Goal: Task Accomplishment & Management: Manage account settings

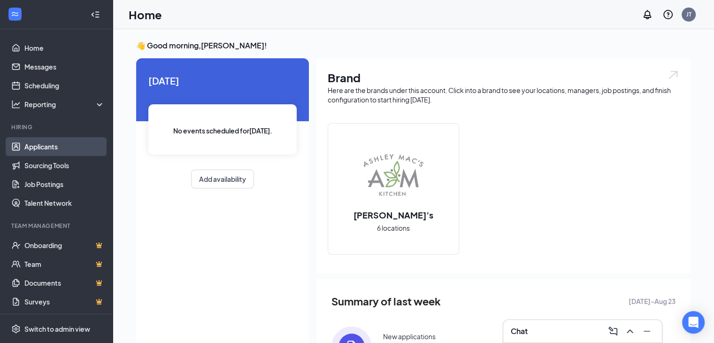
click at [36, 150] on link "Applicants" at bounding box center [64, 146] width 80 height 19
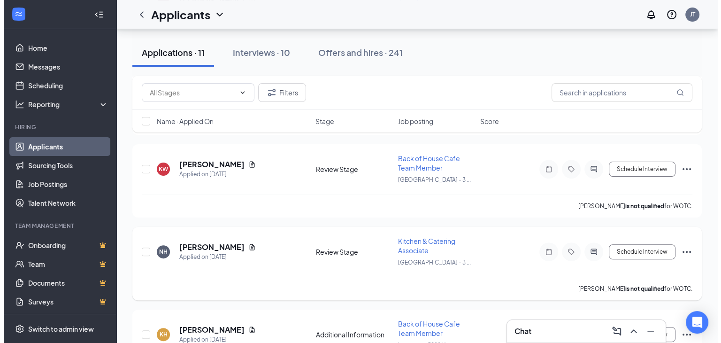
scroll to position [235, 0]
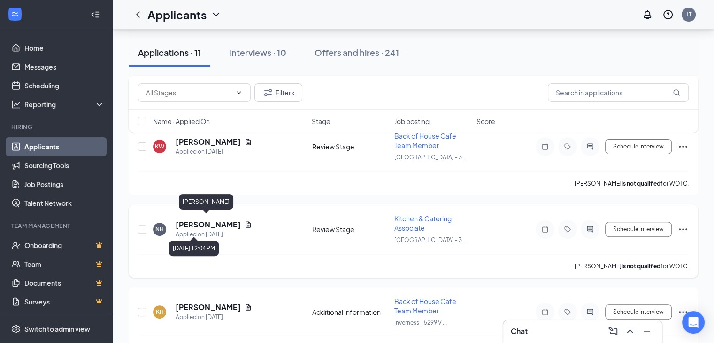
click at [200, 223] on h5 "[PERSON_NAME]" at bounding box center [208, 224] width 65 height 10
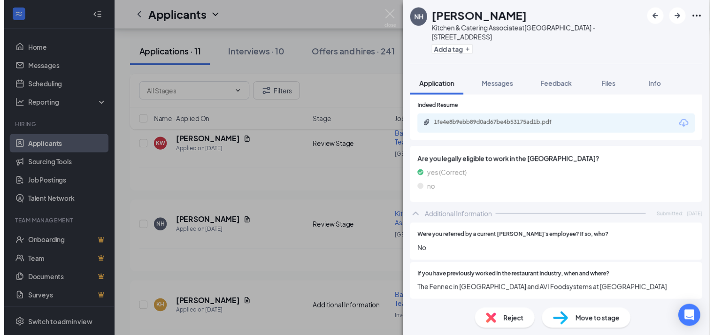
scroll to position [282, 0]
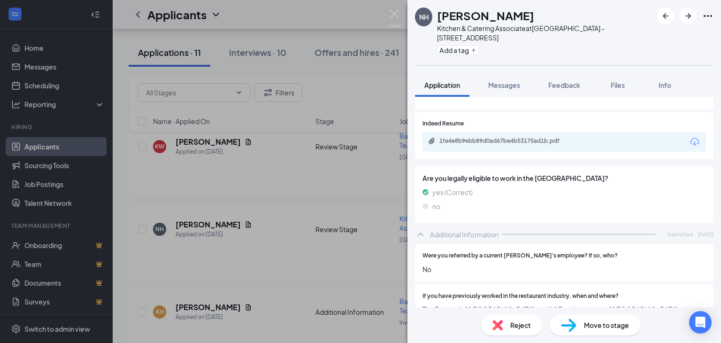
click at [501, 145] on div "1fe4e8b9ebb89d0ad67be4b53175ad1b.pdf" at bounding box center [504, 141] width 152 height 9
click at [393, 15] on img at bounding box center [395, 18] width 12 height 18
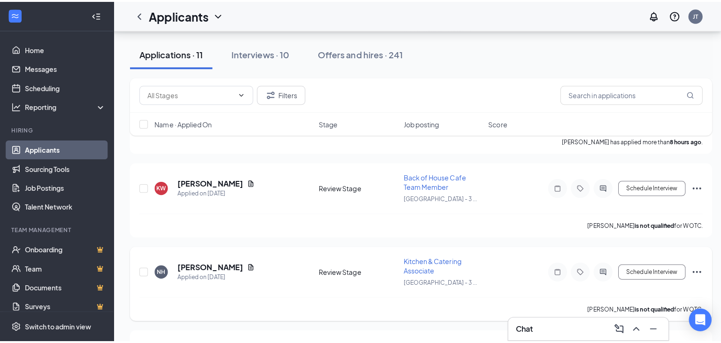
scroll to position [141, 0]
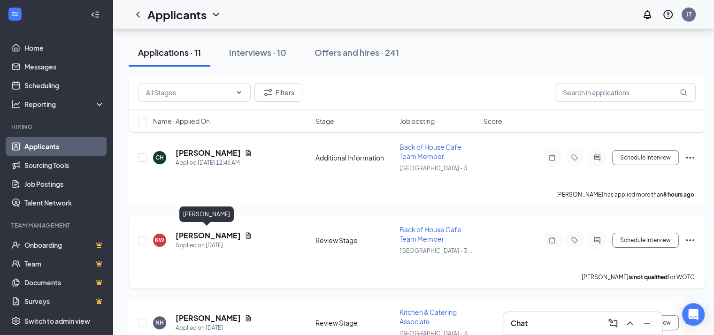
click at [197, 232] on h5 "[PERSON_NAME]" at bounding box center [208, 235] width 65 height 10
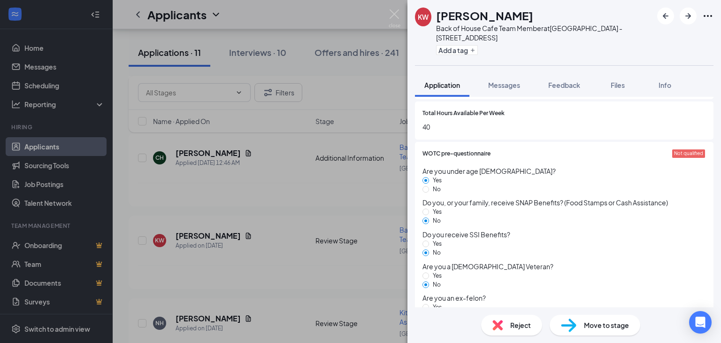
scroll to position [798, 0]
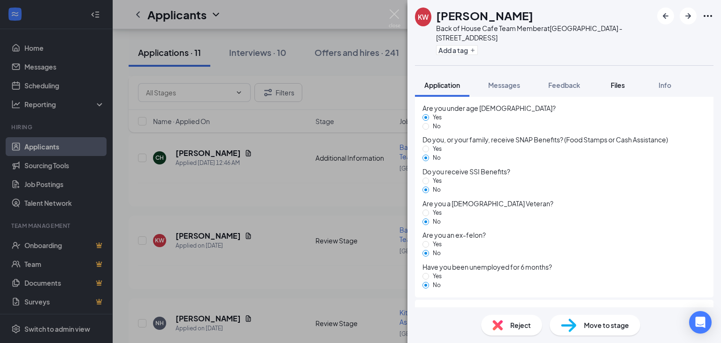
click at [624, 82] on span "Files" at bounding box center [618, 85] width 14 height 8
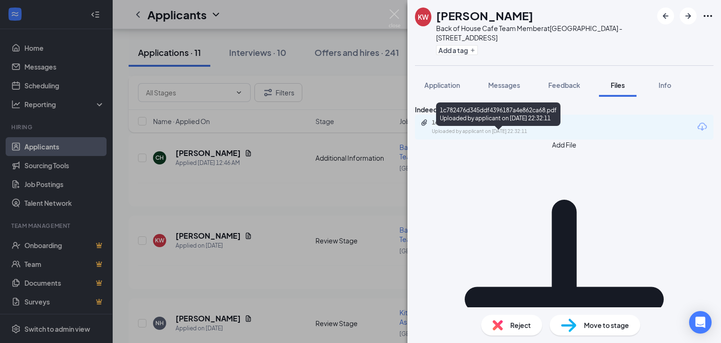
click at [477, 126] on div "1c782476d345ddf4396187a4e862ca68.pdf" at bounding box center [497, 123] width 131 height 8
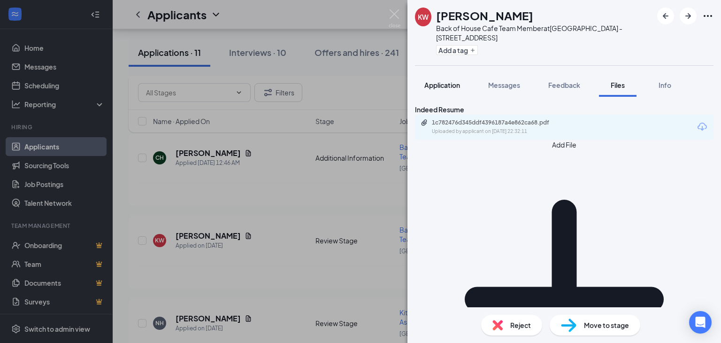
click at [439, 81] on span "Application" at bounding box center [442, 85] width 36 height 8
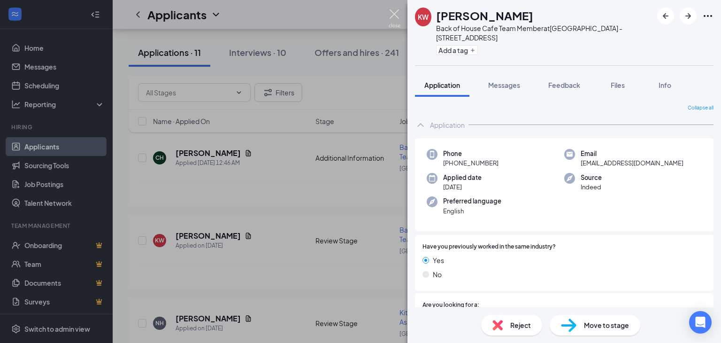
click at [394, 16] on img at bounding box center [395, 18] width 12 height 18
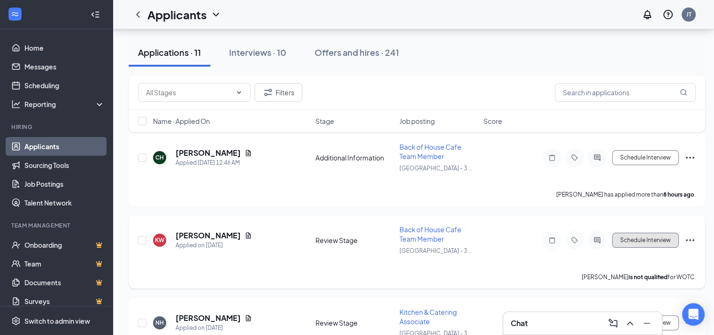
click at [631, 236] on button "Schedule Interview" at bounding box center [645, 240] width 67 height 15
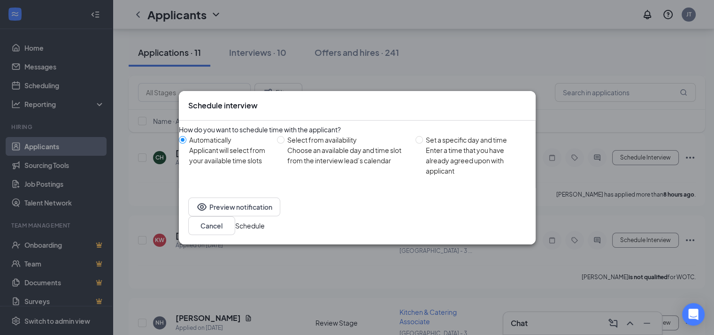
click at [265, 221] on button "Schedule" at bounding box center [250, 226] width 30 height 10
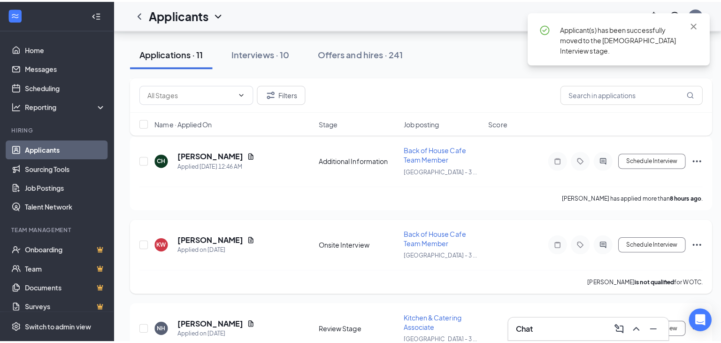
scroll to position [94, 0]
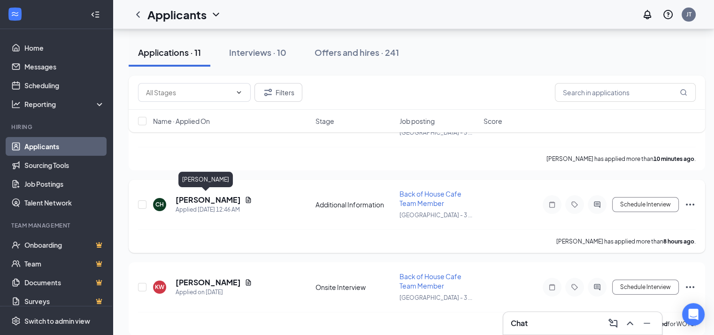
click at [204, 197] on h5 "[PERSON_NAME]" at bounding box center [208, 200] width 65 height 10
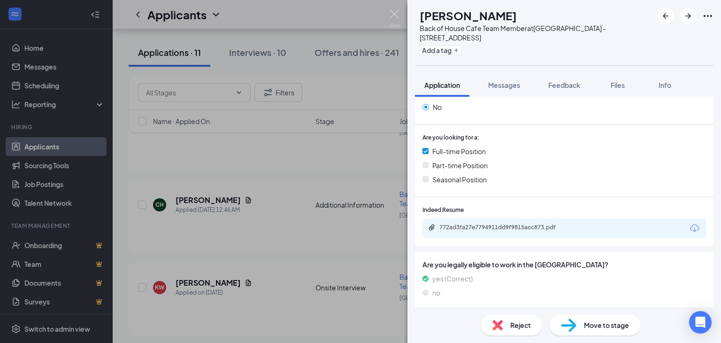
scroll to position [190, 0]
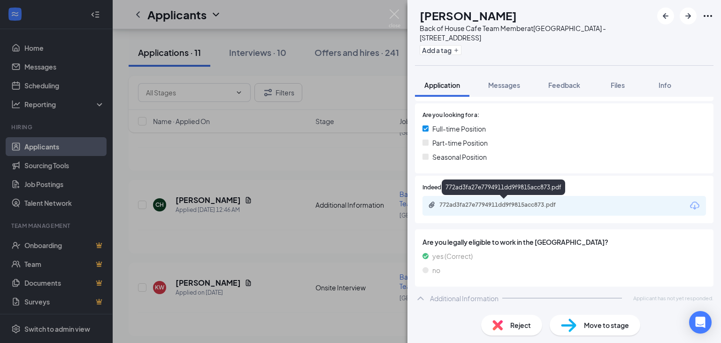
click at [510, 202] on div "772ad3fa27e7794911dd9f9815acc873.pdf" at bounding box center [504, 205] width 131 height 8
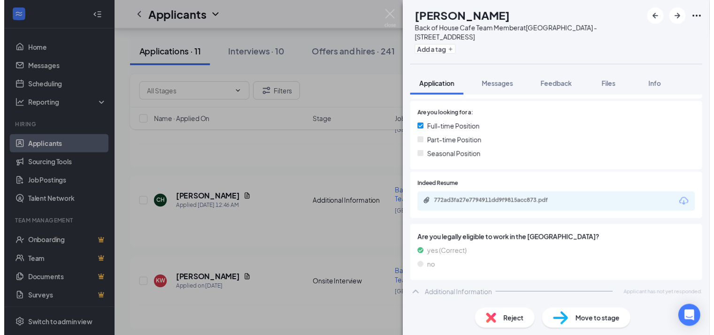
scroll to position [186, 0]
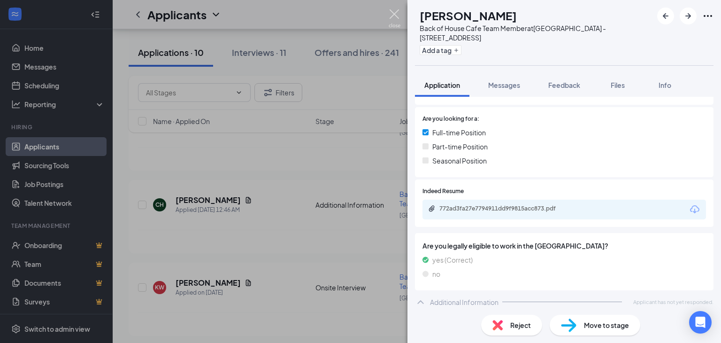
click at [396, 15] on img at bounding box center [395, 18] width 12 height 18
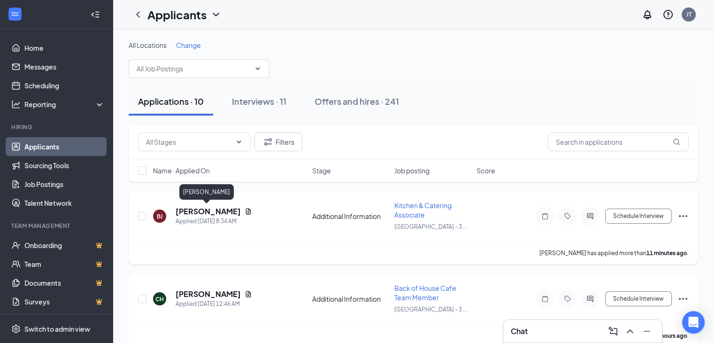
click at [193, 212] on h5 "[PERSON_NAME]" at bounding box center [208, 211] width 65 height 10
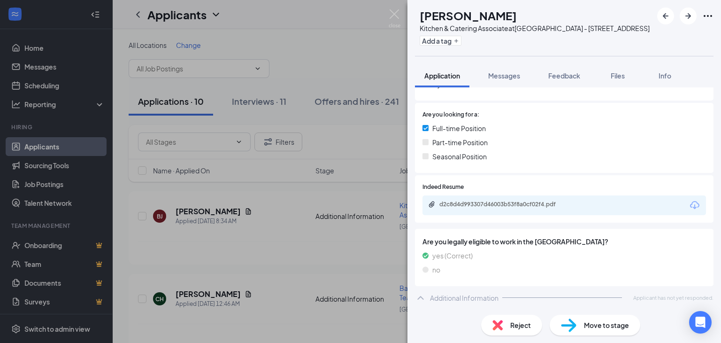
scroll to position [218, 0]
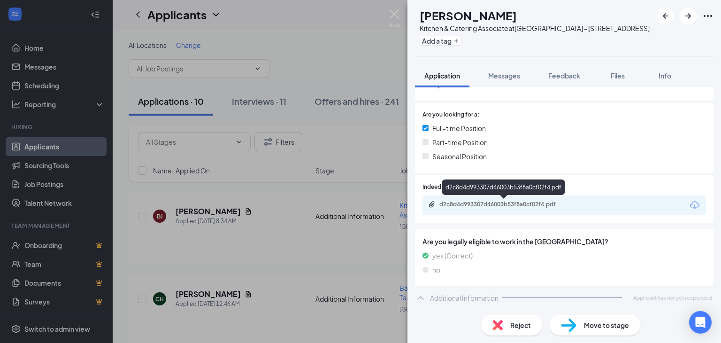
click at [487, 200] on div "d2c8d4d993307d46003b53f8a0cf02f4.pdf" at bounding box center [504, 204] width 131 height 8
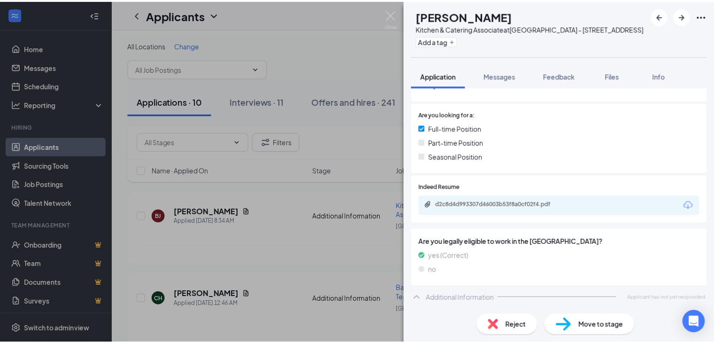
scroll to position [214, 0]
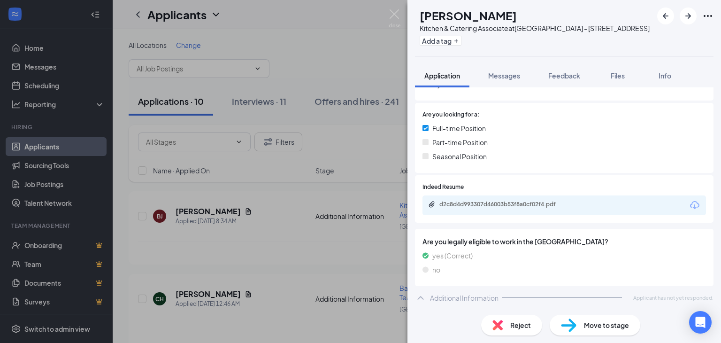
click at [401, 17] on div "BJ [PERSON_NAME] Kitchen & Catering Associate at [GEOGRAPHIC_DATA] - [STREET_AD…" at bounding box center [360, 171] width 721 height 343
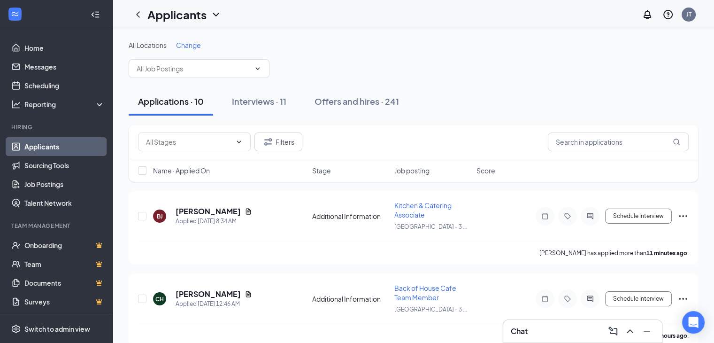
click at [398, 15] on div "Applicants JT" at bounding box center [413, 14] width 601 height 29
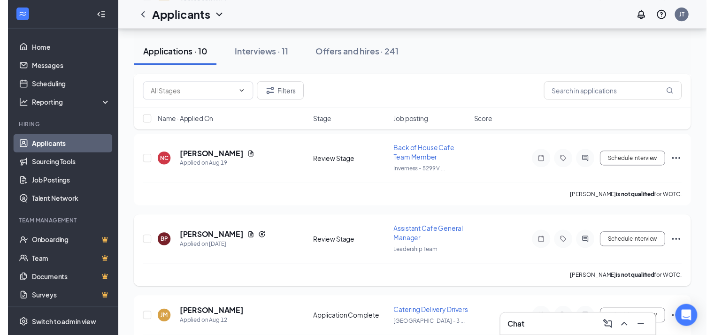
scroll to position [469, 0]
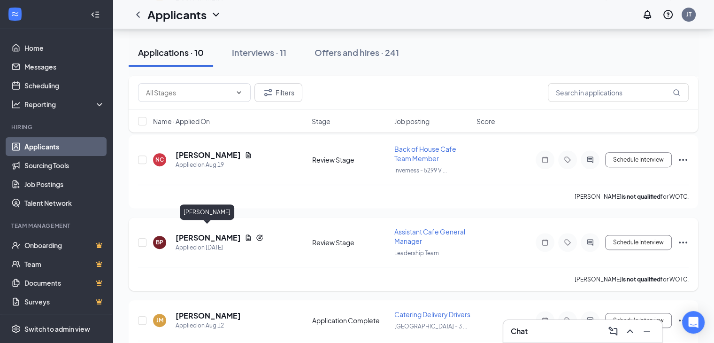
click at [216, 232] on h5 "[PERSON_NAME]" at bounding box center [208, 237] width 65 height 10
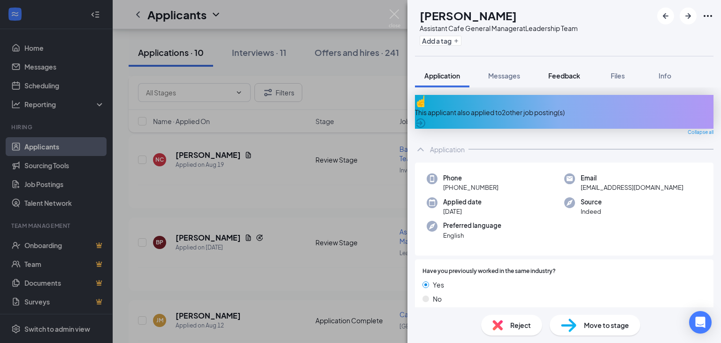
click at [562, 74] on span "Feedback" at bounding box center [564, 75] width 32 height 8
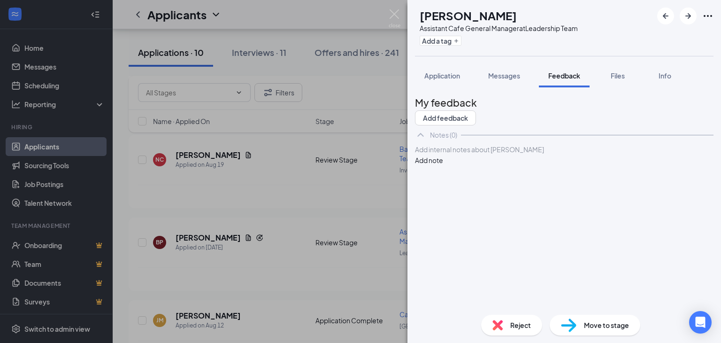
click at [473, 154] on div at bounding box center [564, 150] width 298 height 10
click at [443, 165] on button "Add note" at bounding box center [429, 160] width 28 height 10
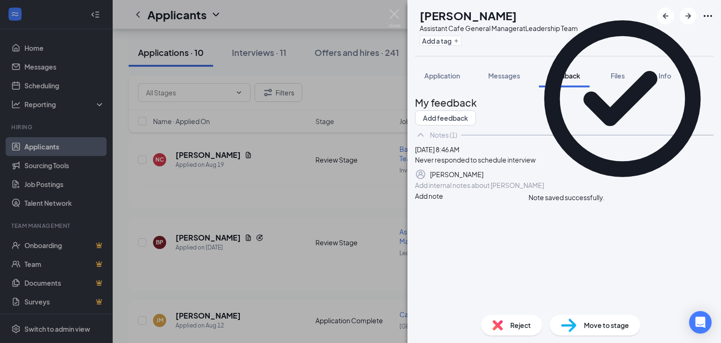
click at [524, 325] on span "Reject" at bounding box center [520, 325] width 21 height 10
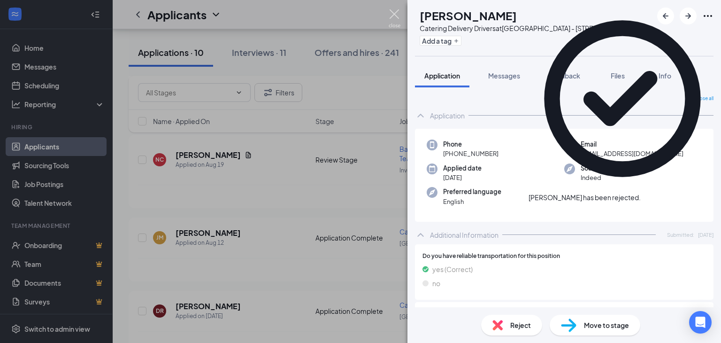
click at [397, 14] on img at bounding box center [395, 18] width 12 height 18
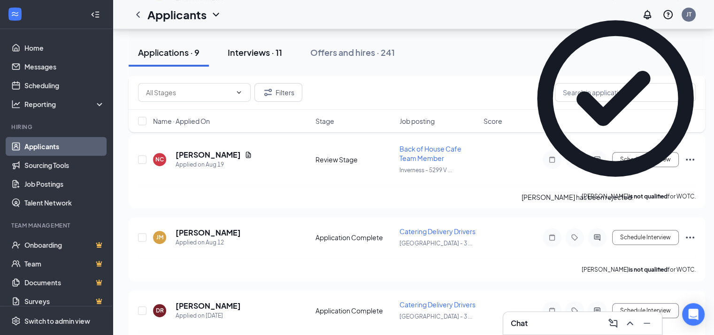
click at [247, 53] on div "Interviews · 11" at bounding box center [255, 52] width 54 height 12
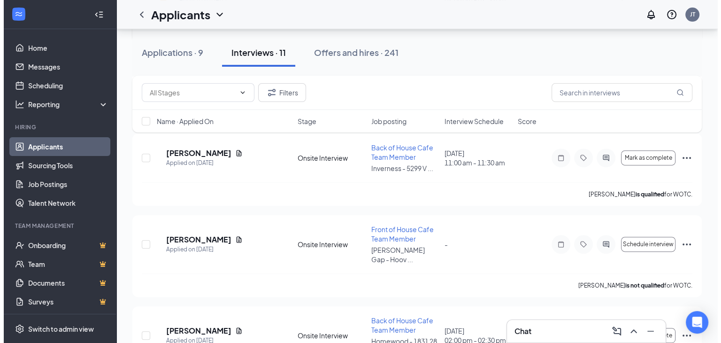
scroll to position [329, 0]
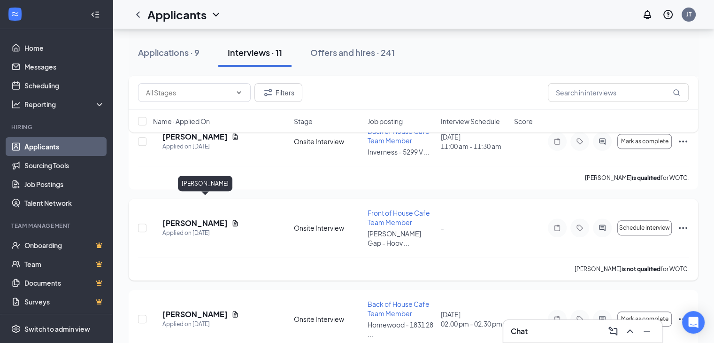
click at [192, 218] on h5 "[PERSON_NAME]" at bounding box center [194, 223] width 65 height 10
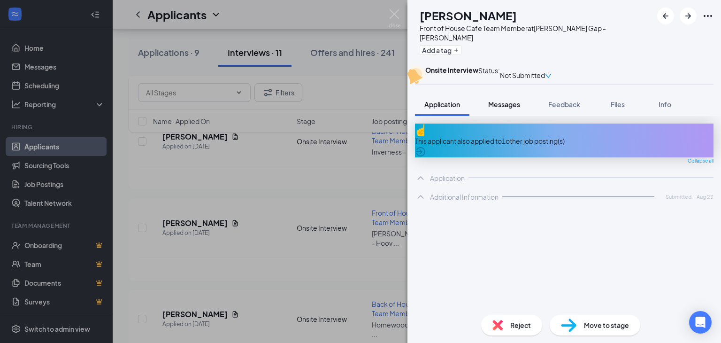
click at [506, 108] on span "Messages" at bounding box center [504, 104] width 32 height 8
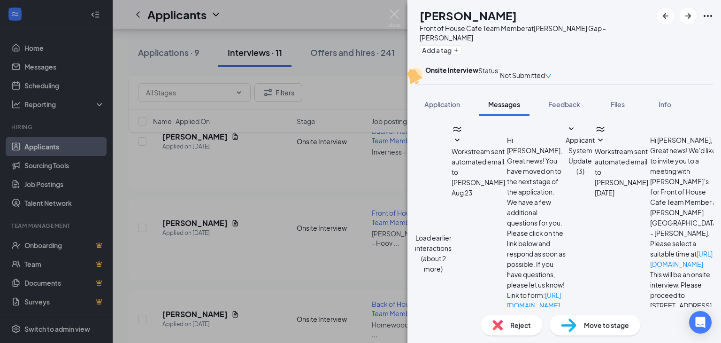
scroll to position [55, 0]
click at [595, 186] on span "Workstream sent automated email to [PERSON_NAME]." at bounding box center [622, 166] width 55 height 39
click at [568, 109] on div "Feedback" at bounding box center [564, 104] width 32 height 9
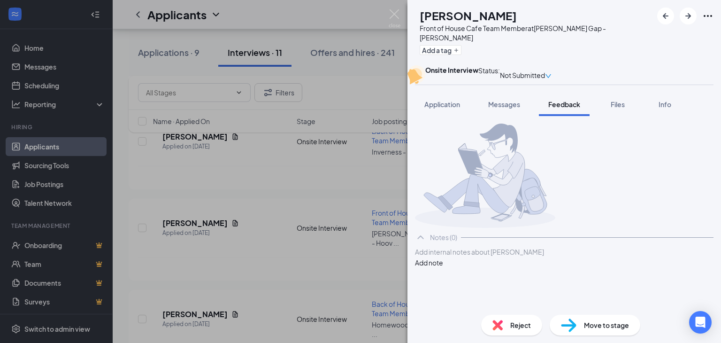
click at [471, 257] on div at bounding box center [564, 252] width 298 height 10
drag, startPoint x: 544, startPoint y: 299, endPoint x: 377, endPoint y: 297, distance: 166.2
click at [377, 297] on div "[PERSON_NAME] Front of House Cafe Team Member at [PERSON_NAME][GEOGRAPHIC_DATA]…" at bounding box center [360, 171] width 721 height 343
copy span "Never scheduled interview"
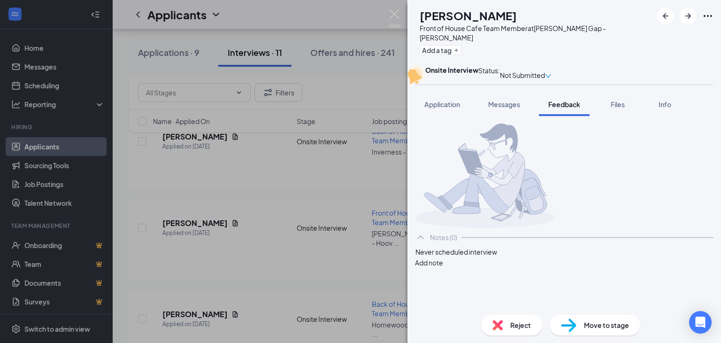
click at [443, 268] on button "Add note" at bounding box center [429, 262] width 28 height 10
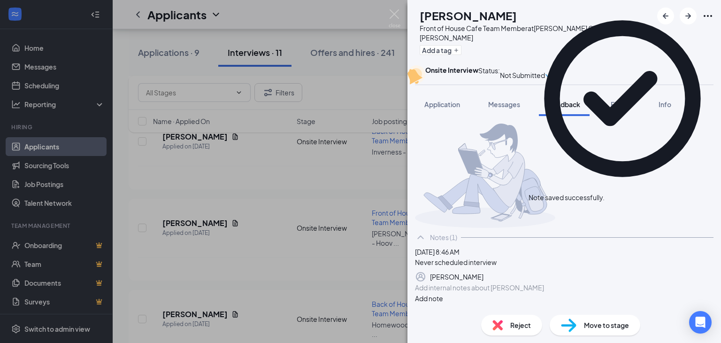
click at [524, 327] on span "Reject" at bounding box center [520, 325] width 21 height 10
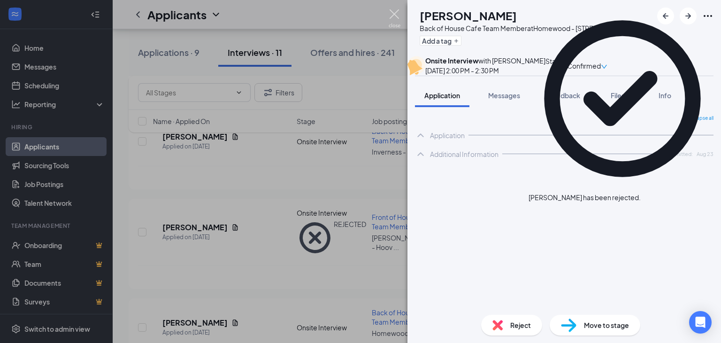
click at [398, 15] on img at bounding box center [395, 18] width 12 height 18
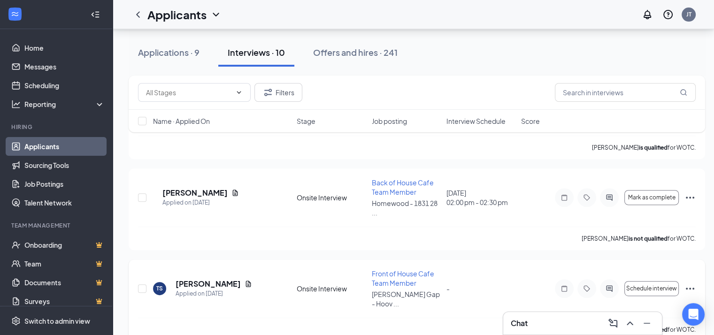
scroll to position [376, 0]
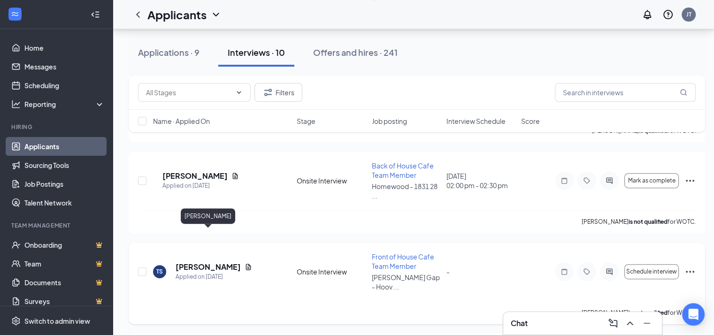
click at [191, 262] on h5 "[PERSON_NAME]" at bounding box center [208, 267] width 65 height 10
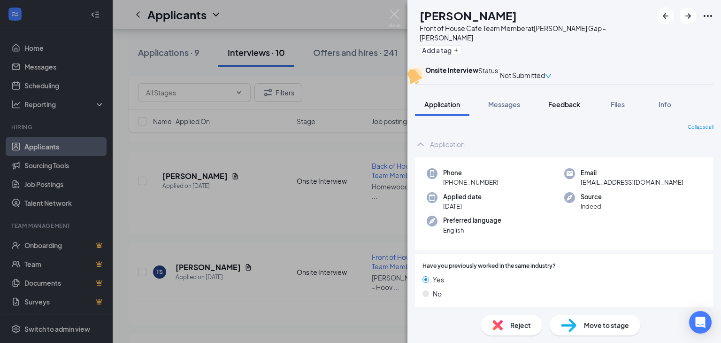
click at [557, 108] on span "Feedback" at bounding box center [564, 104] width 32 height 8
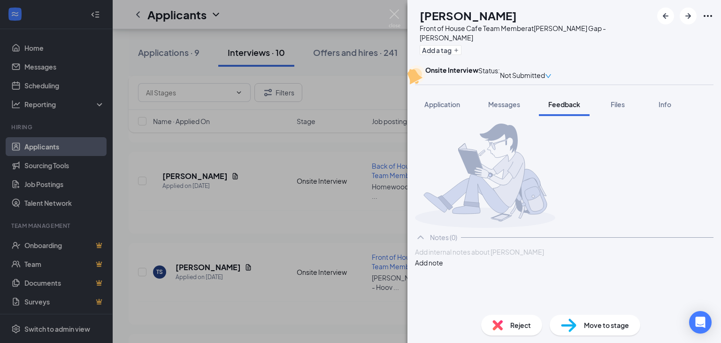
click at [466, 257] on div at bounding box center [564, 252] width 298 height 10
click at [443, 268] on button "Add note" at bounding box center [429, 262] width 28 height 10
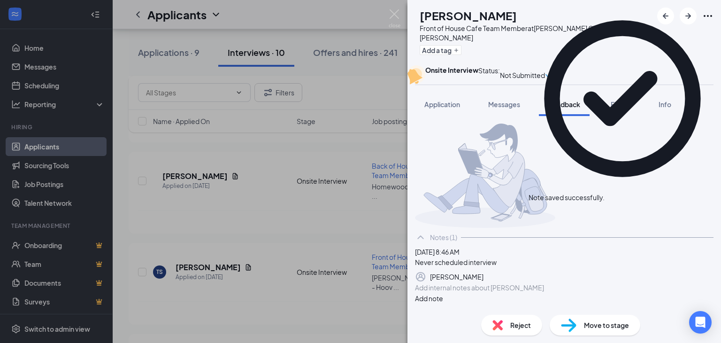
click at [524, 321] on span "Reject" at bounding box center [520, 325] width 21 height 10
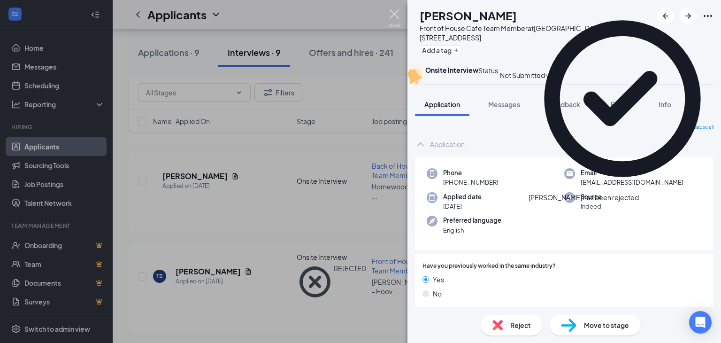
click at [392, 17] on img at bounding box center [395, 18] width 12 height 18
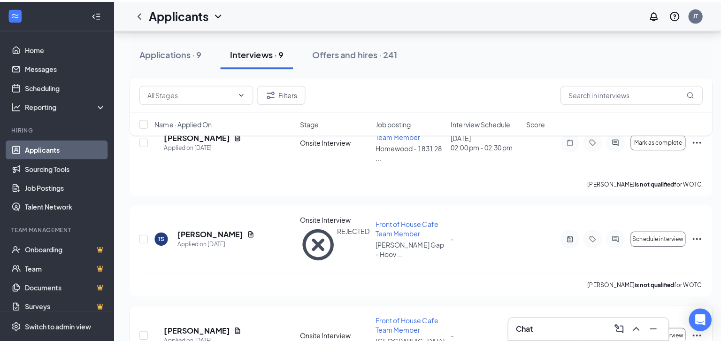
scroll to position [422, 0]
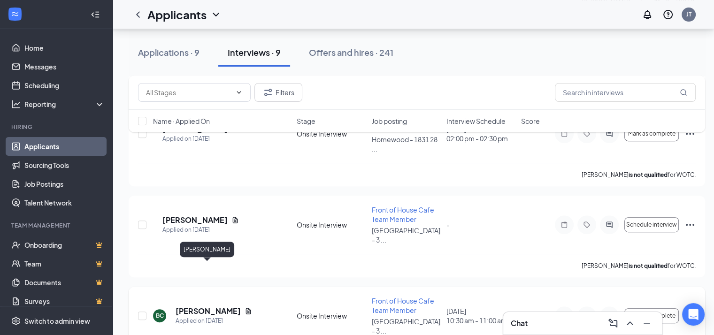
click at [203, 306] on h5 "[PERSON_NAME]" at bounding box center [208, 311] width 65 height 10
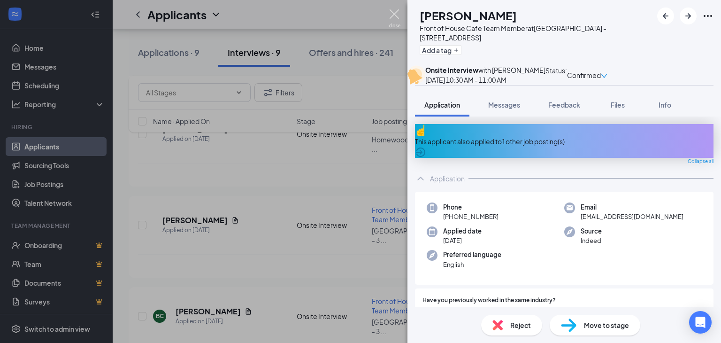
click at [398, 14] on img at bounding box center [395, 18] width 12 height 18
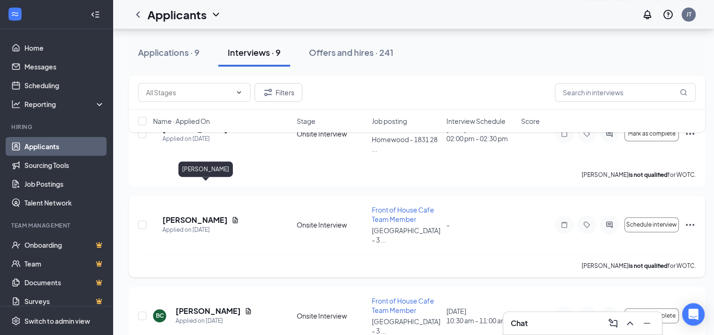
click at [195, 215] on h5 "[PERSON_NAME]" at bounding box center [194, 220] width 65 height 10
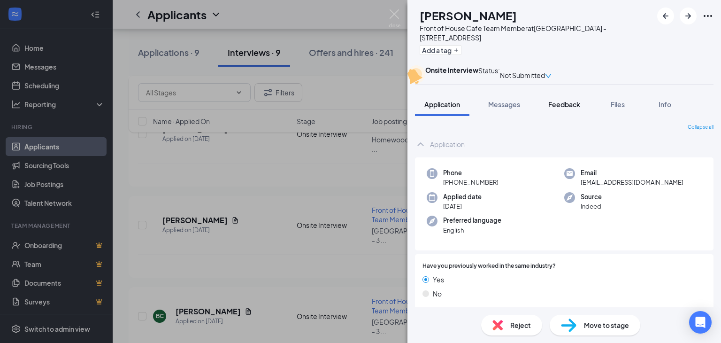
click at [563, 108] on span "Feedback" at bounding box center [564, 104] width 32 height 8
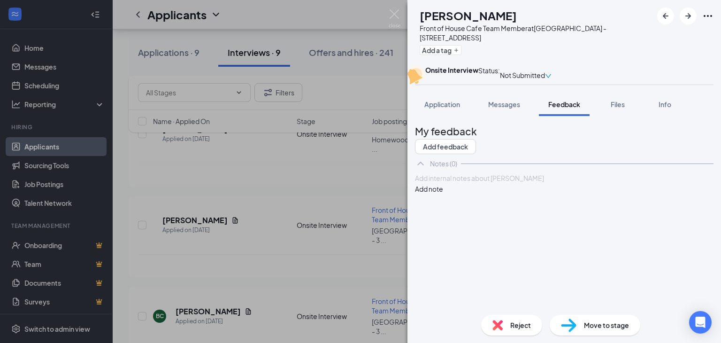
click at [469, 183] on div at bounding box center [564, 178] width 298 height 10
click at [443, 194] on button "Add note" at bounding box center [429, 189] width 28 height 10
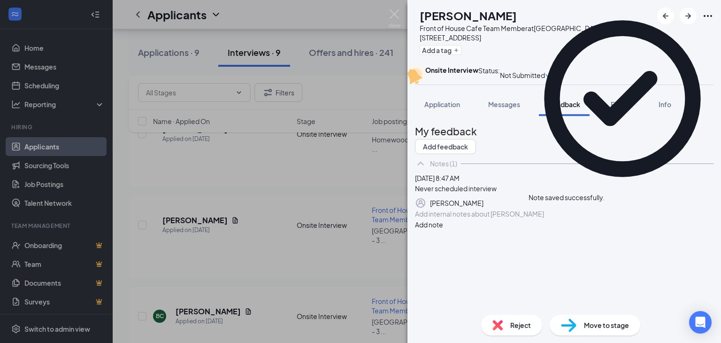
click at [518, 323] on span "Reject" at bounding box center [520, 325] width 21 height 10
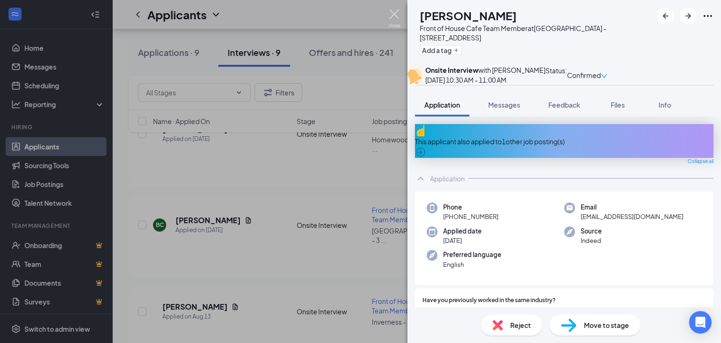
click at [395, 15] on img at bounding box center [395, 18] width 12 height 18
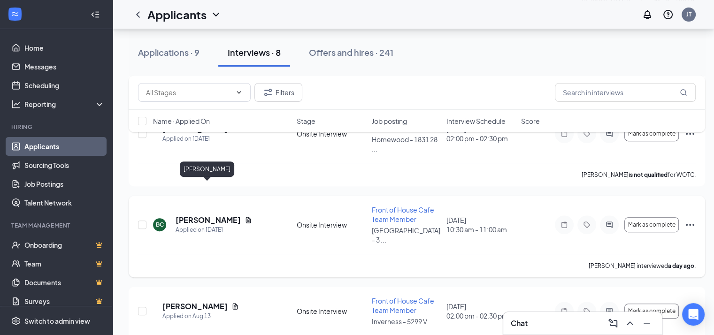
click at [204, 215] on h5 "[PERSON_NAME]" at bounding box center [208, 220] width 65 height 10
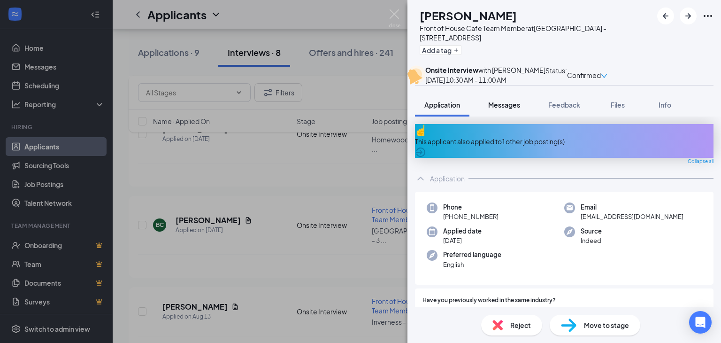
click at [488, 116] on button "Messages" at bounding box center [504, 104] width 51 height 23
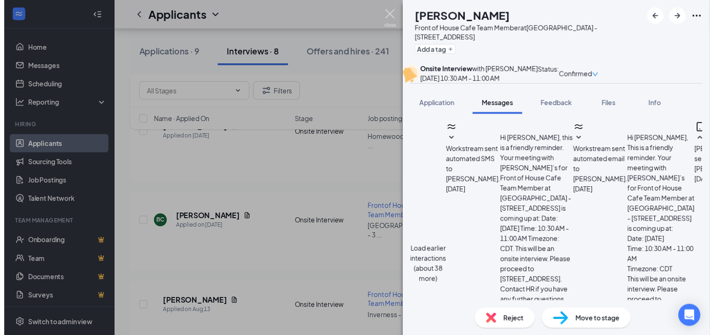
scroll to position [554, 0]
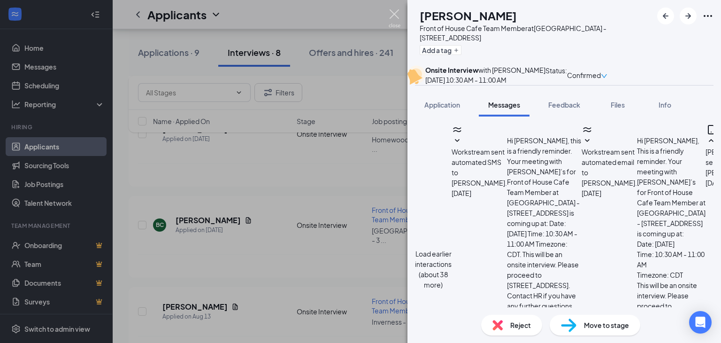
click at [394, 17] on img at bounding box center [395, 18] width 12 height 18
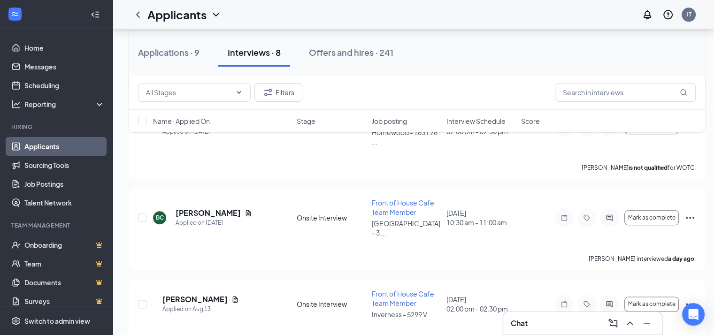
scroll to position [1122, 0]
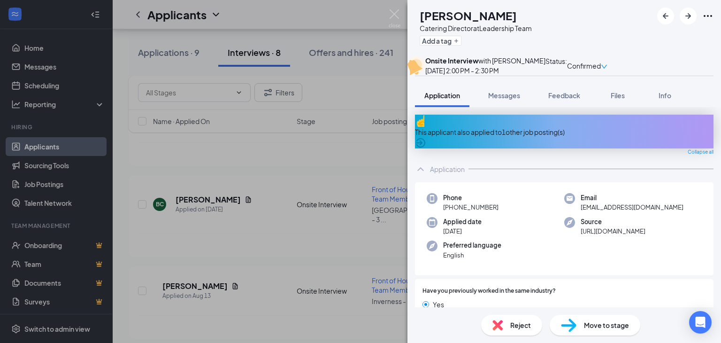
click at [396, 16] on img at bounding box center [395, 18] width 12 height 18
click at [346, 53] on div "Offers and hires · 241" at bounding box center [351, 52] width 84 height 12
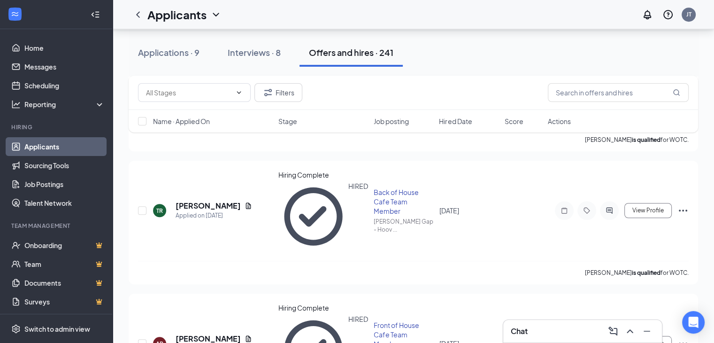
scroll to position [751, 0]
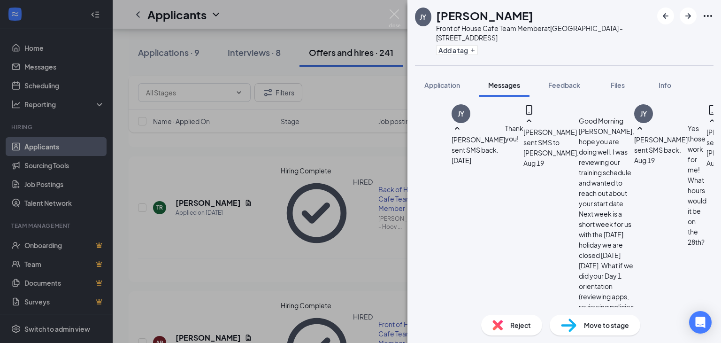
scroll to position [685, 0]
type textarea "Good Morning [PERSON_NAME], just wanted to reach out and make sure you are read…"
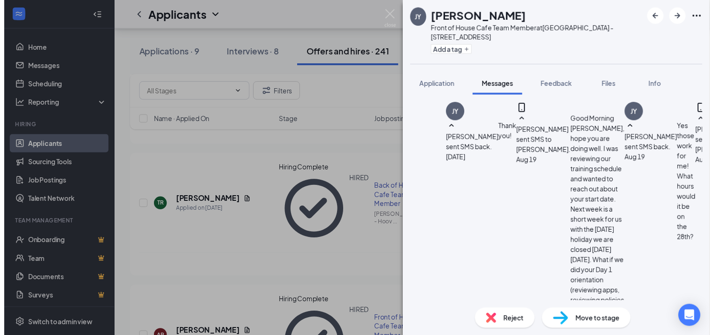
scroll to position [756, 0]
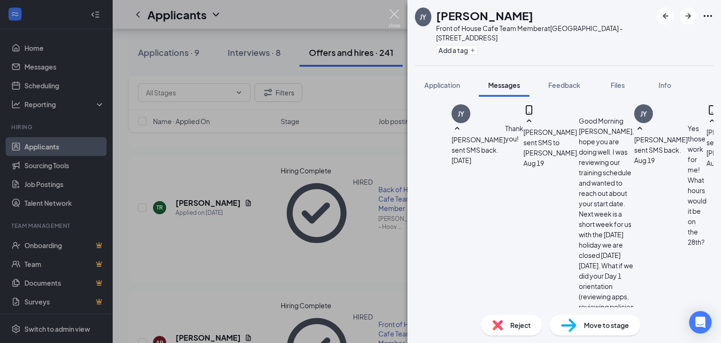
click at [392, 14] on img at bounding box center [395, 18] width 12 height 18
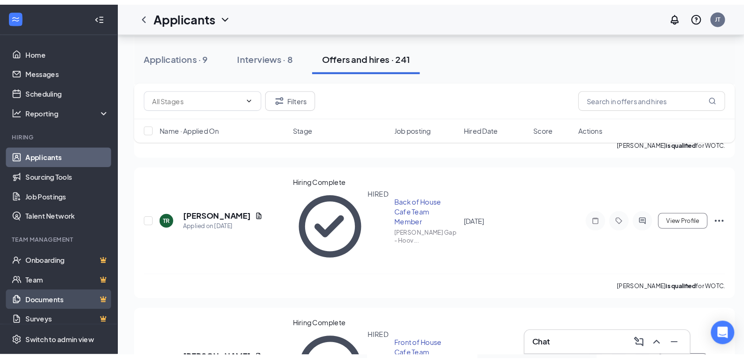
scroll to position [709, 0]
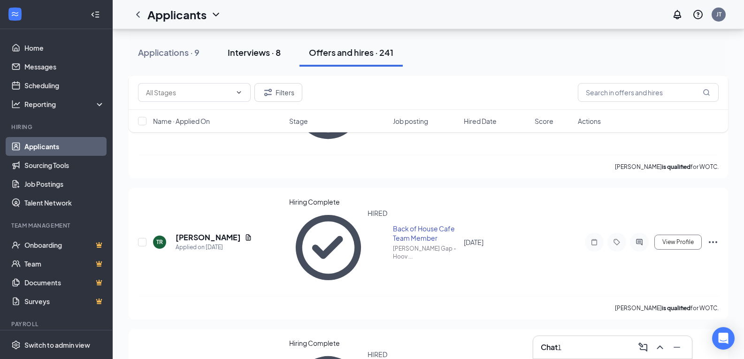
click at [254, 54] on div "Interviews · 8" at bounding box center [254, 52] width 53 height 12
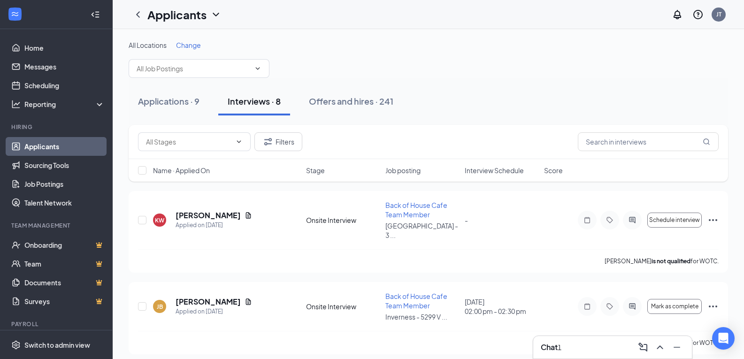
click at [598, 347] on div "Chat 1" at bounding box center [613, 347] width 144 height 15
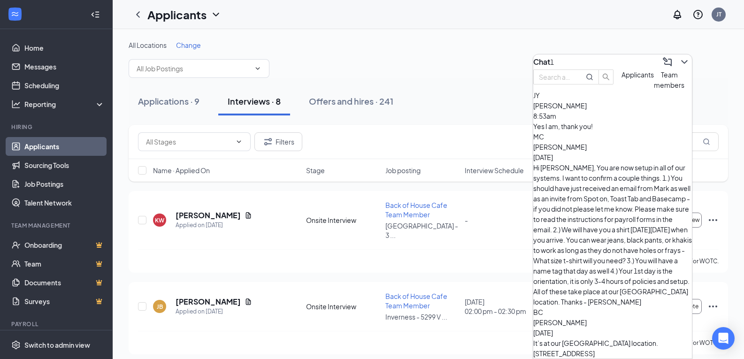
click at [582, 110] on span "[PERSON_NAME]" at bounding box center [560, 105] width 54 height 8
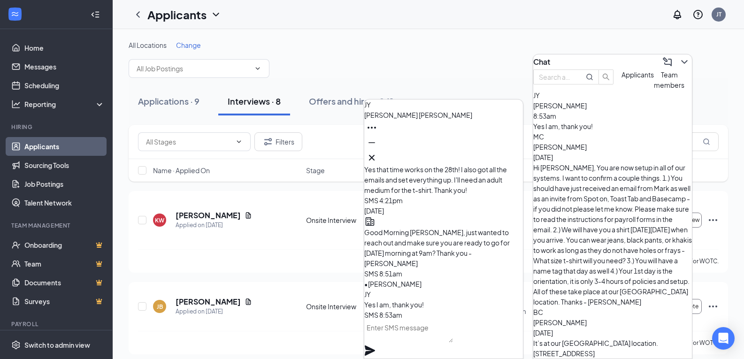
click at [407, 342] on textarea at bounding box center [408, 331] width 89 height 23
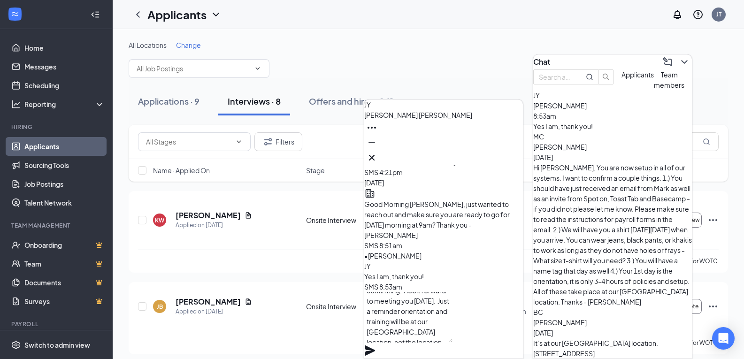
scroll to position [29, 0]
type textarea "Thanks so much for confirming. I look forward to meeting you [DATE]. Just a rem…"
click at [519, 324] on div "Thanks so much for confirming. I look forward to meeting you [DATE]. Just a rem…" at bounding box center [443, 325] width 159 height 67
click at [375, 345] on icon "Plane" at bounding box center [370, 350] width 10 height 10
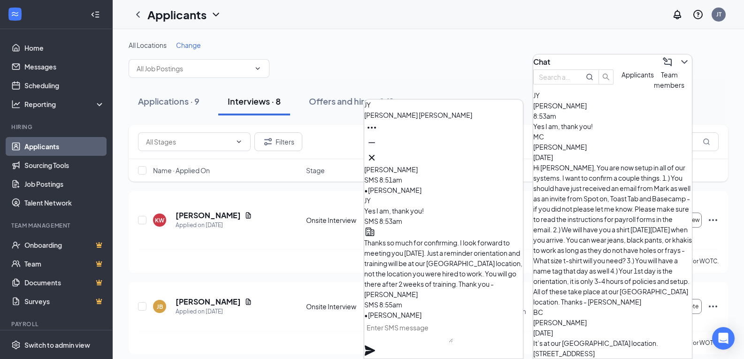
scroll to position [0, 0]
click at [377, 153] on icon "Cross" at bounding box center [371, 157] width 11 height 11
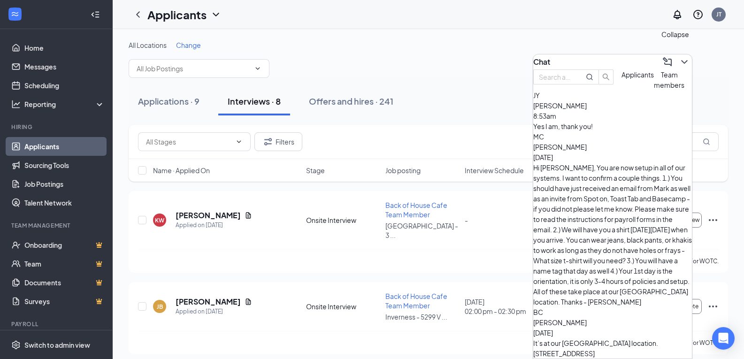
click at [681, 60] on icon "ChevronDown" at bounding box center [684, 62] width 6 height 4
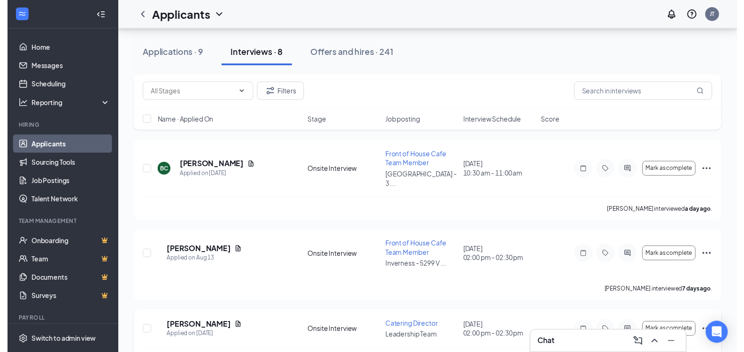
scroll to position [467, 0]
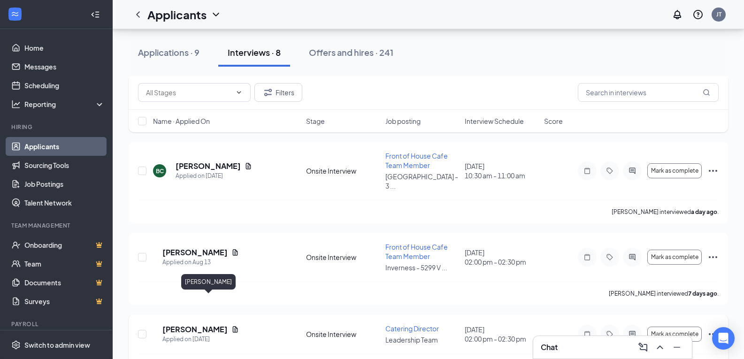
click at [197, 324] on h5 "[PERSON_NAME]" at bounding box center [194, 329] width 65 height 10
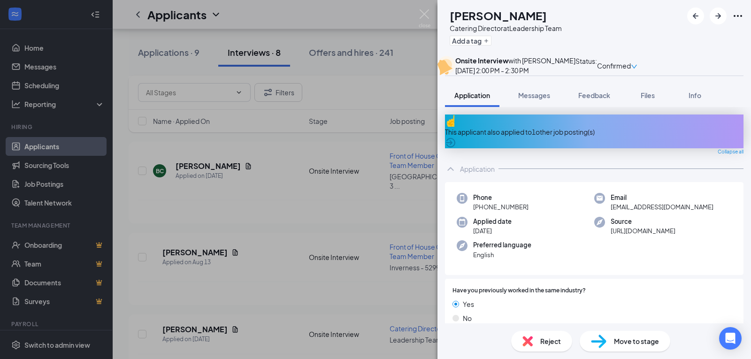
click at [695, 212] on span "[EMAIL_ADDRESS][DOMAIN_NAME]" at bounding box center [662, 206] width 103 height 9
drag, startPoint x: 704, startPoint y: 220, endPoint x: 605, endPoint y: 222, distance: 98.6
click at [605, 212] on div "Email [EMAIL_ADDRESS][DOMAIN_NAME]" at bounding box center [663, 202] width 138 height 19
copy span "[EMAIL_ADDRESS][DOMAIN_NAME]"
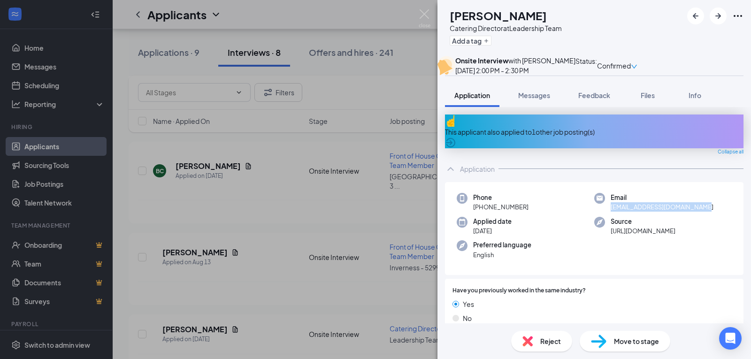
copy span "[EMAIL_ADDRESS][DOMAIN_NAME]"
drag, startPoint x: 422, startPoint y: 17, endPoint x: 431, endPoint y: 99, distance: 81.8
click at [422, 17] on img at bounding box center [425, 18] width 12 height 18
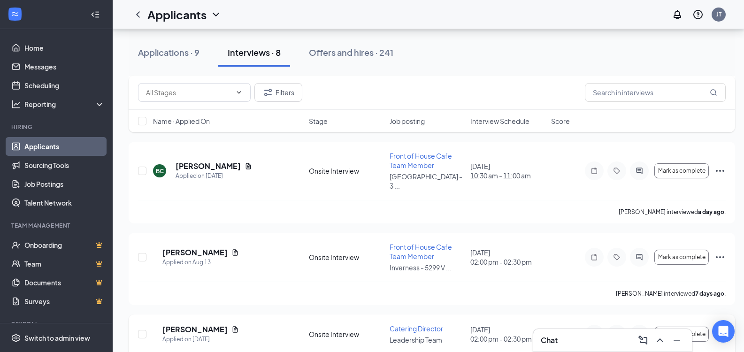
click at [718, 329] on icon "Ellipses" at bounding box center [719, 334] width 11 height 11
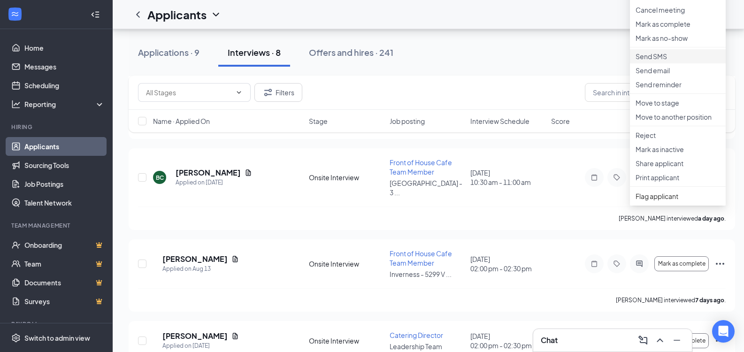
scroll to position [420, 0]
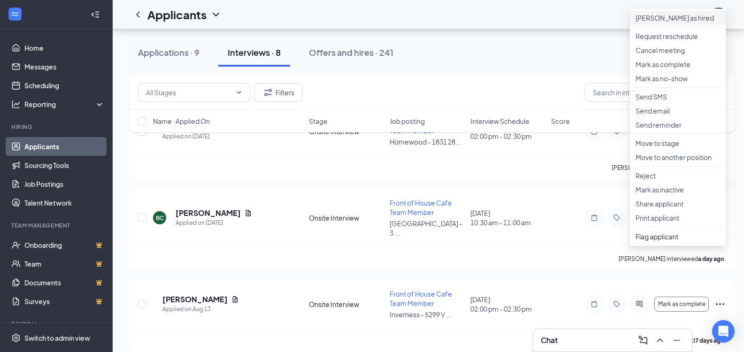
click at [660, 23] on p "[PERSON_NAME] as hired" at bounding box center [678, 17] width 84 height 9
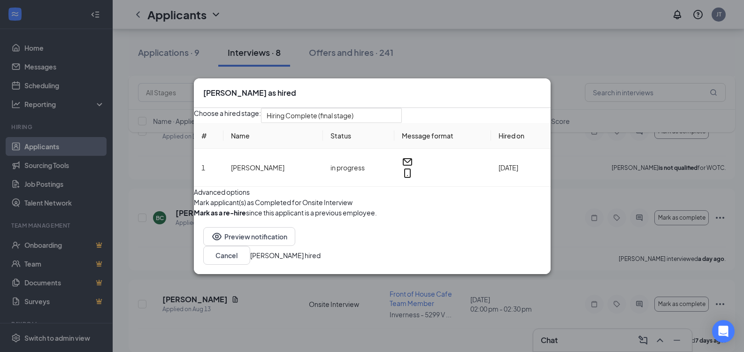
click at [321, 261] on button "[PERSON_NAME] hired" at bounding box center [285, 255] width 70 height 10
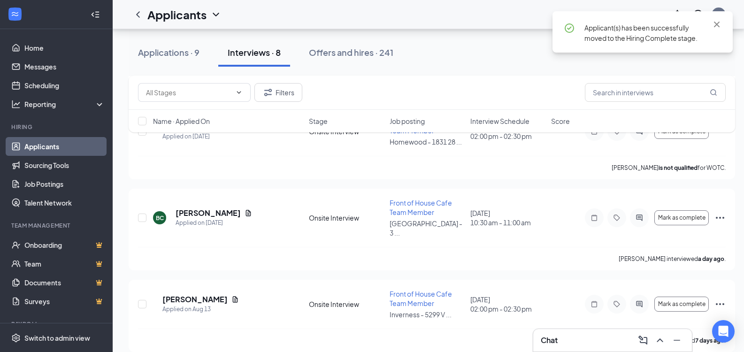
scroll to position [403, 0]
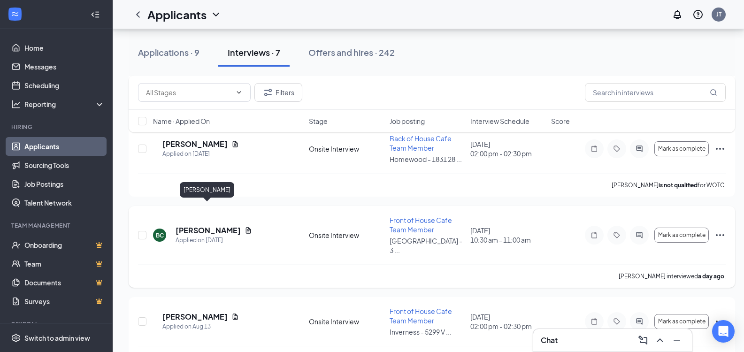
click at [196, 225] on h5 "[PERSON_NAME]" at bounding box center [208, 230] width 65 height 10
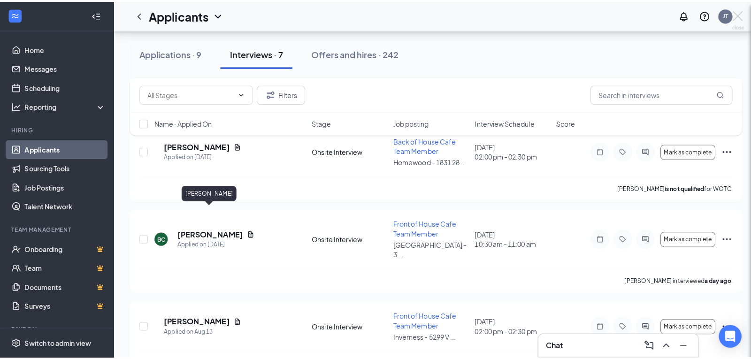
scroll to position [396, 0]
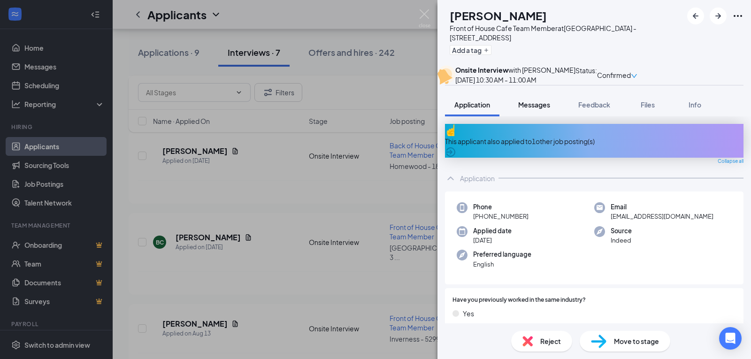
click at [531, 109] on span "Messages" at bounding box center [534, 104] width 32 height 8
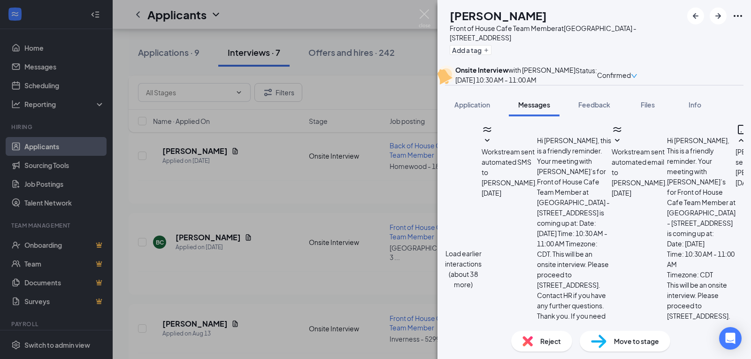
scroll to position [441, 0]
drag, startPoint x: 571, startPoint y: 268, endPoint x: 548, endPoint y: 269, distance: 22.6
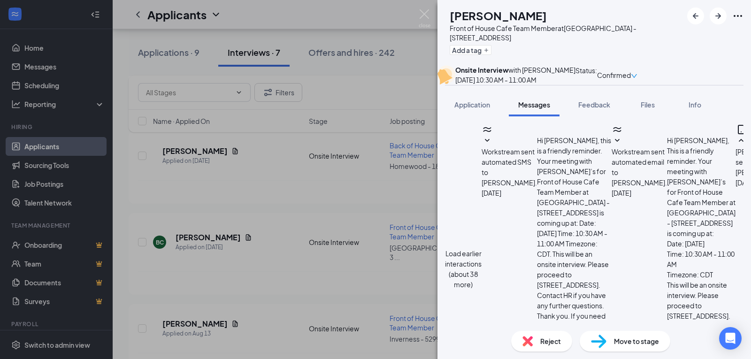
scroll to position [21, 0]
type textarea "Good Morning Baleria, this is [PERSON_NAME] with [PERSON_NAME]'s. [PERSON_NAME]…"
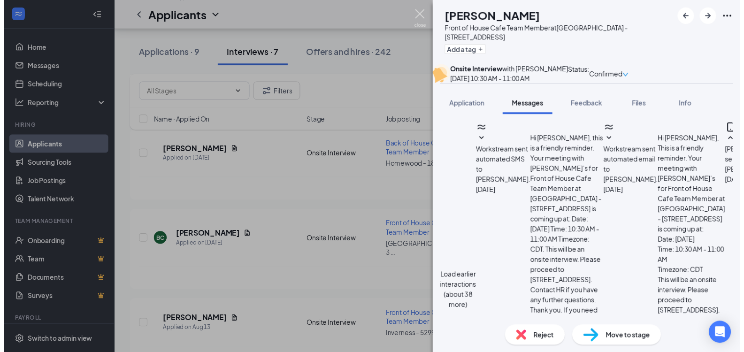
scroll to position [680, 0]
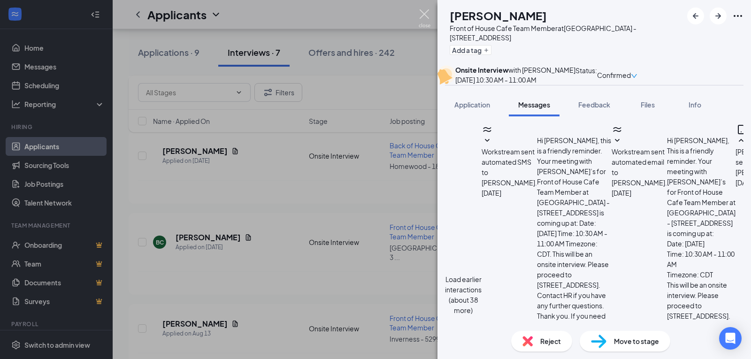
click at [424, 18] on img at bounding box center [425, 18] width 12 height 18
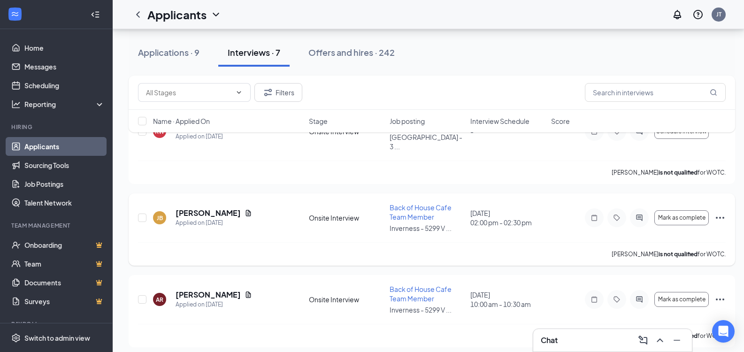
scroll to position [67, 0]
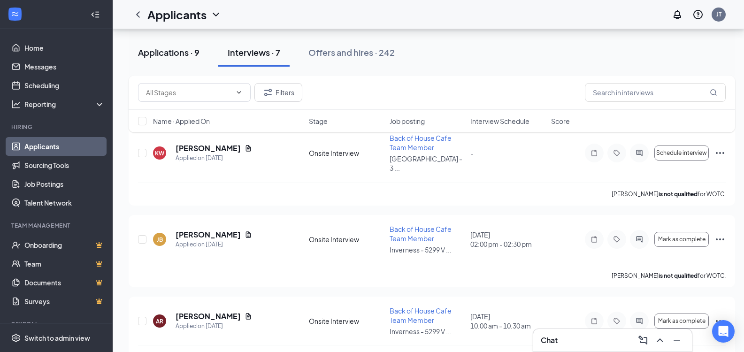
click at [188, 55] on div "Applications · 9" at bounding box center [168, 52] width 61 height 12
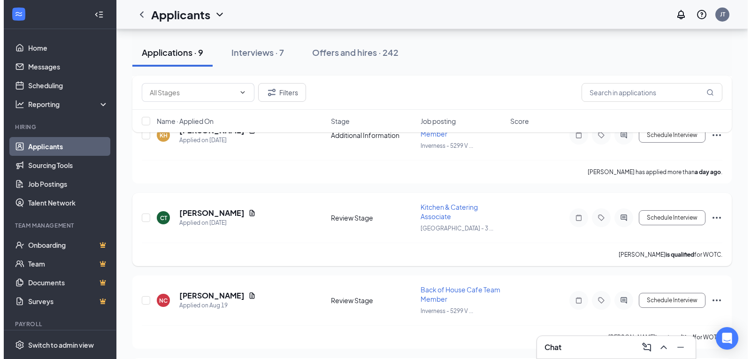
scroll to position [282, 0]
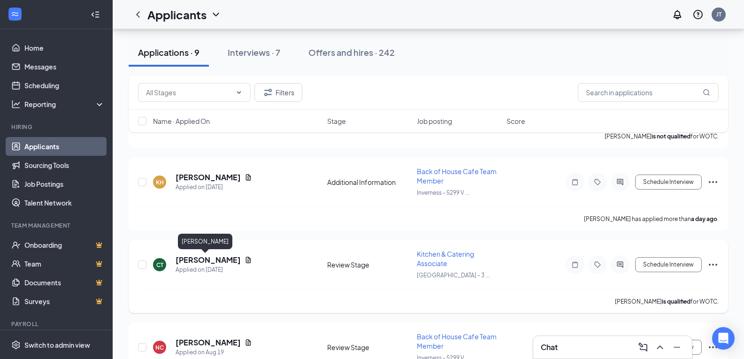
click at [189, 256] on h5 "[PERSON_NAME]" at bounding box center [208, 260] width 65 height 10
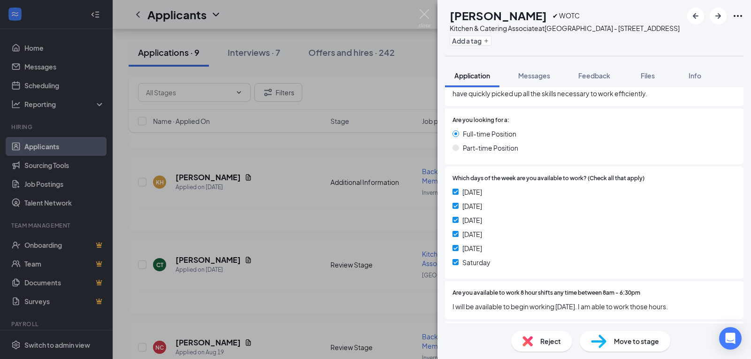
scroll to position [610, 0]
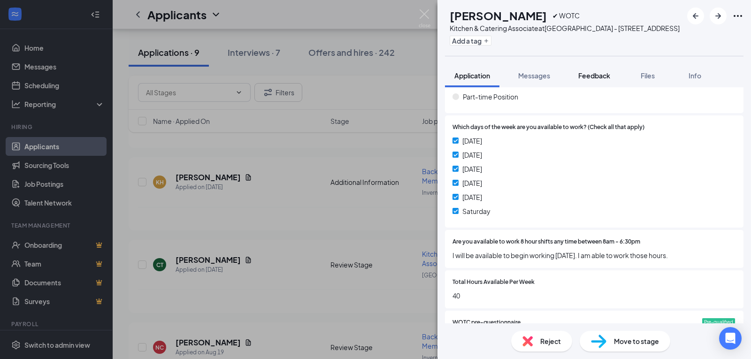
click at [599, 80] on span "Feedback" at bounding box center [594, 75] width 32 height 8
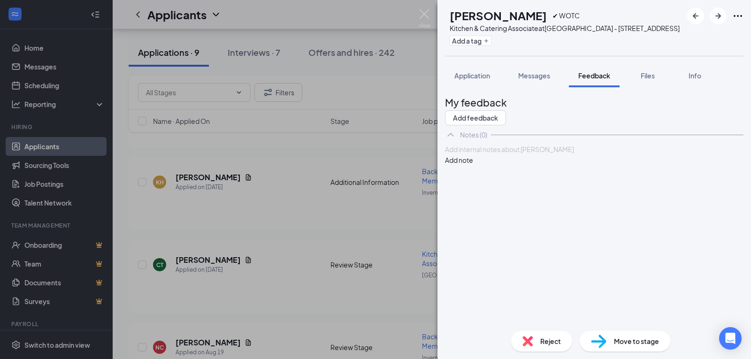
click at [500, 154] on div at bounding box center [594, 150] width 298 height 10
click at [473, 165] on button "Add note" at bounding box center [459, 160] width 28 height 10
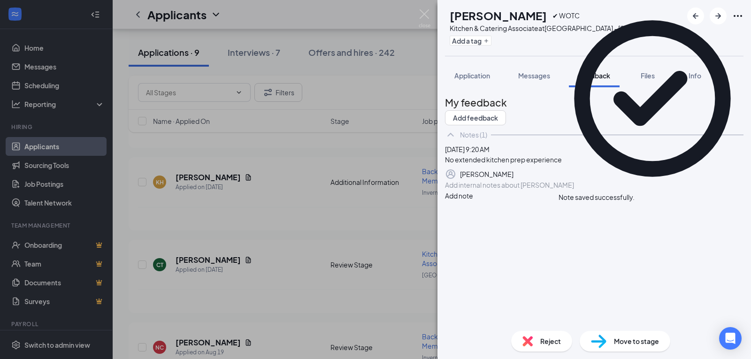
click at [548, 337] on span "Reject" at bounding box center [550, 341] width 21 height 10
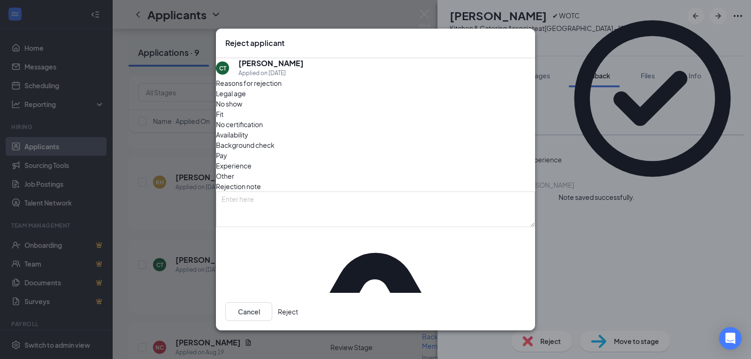
click at [298, 308] on button "Reject" at bounding box center [288, 311] width 20 height 19
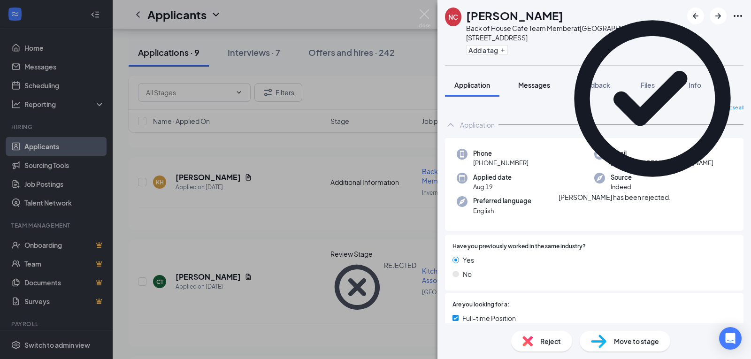
click at [547, 81] on span "Messages" at bounding box center [534, 85] width 32 height 8
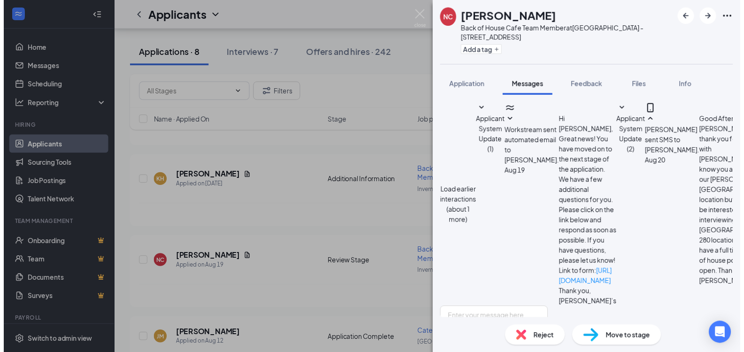
scroll to position [377, 0]
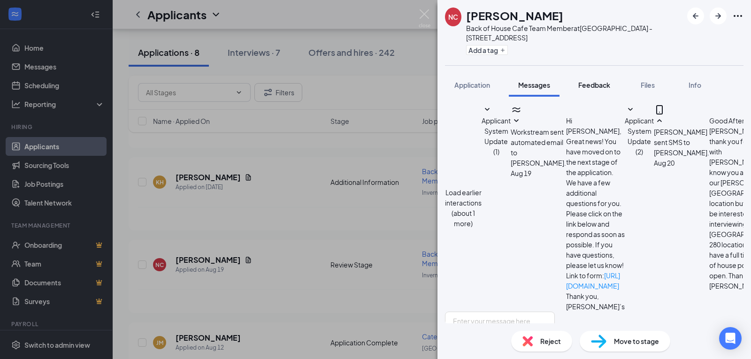
click at [597, 81] on span "Feedback" at bounding box center [594, 85] width 32 height 8
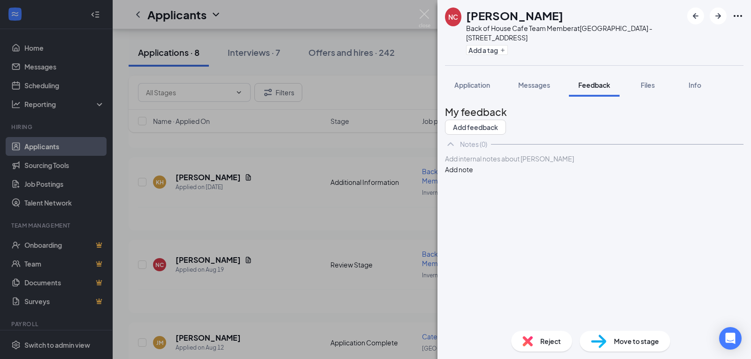
click at [509, 164] on div at bounding box center [594, 159] width 298 height 10
click at [473, 175] on button "Add note" at bounding box center [459, 169] width 28 height 10
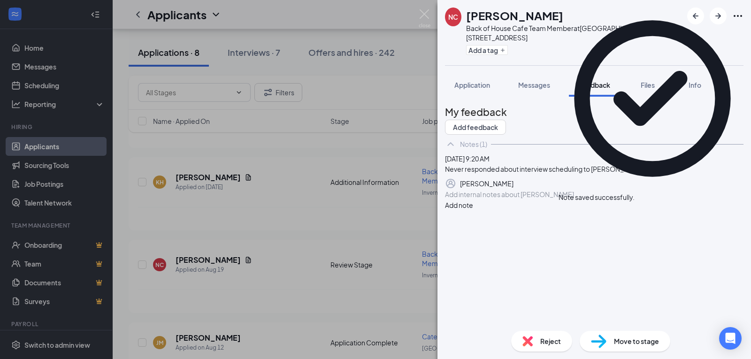
click at [550, 343] on span "Reject" at bounding box center [550, 341] width 21 height 10
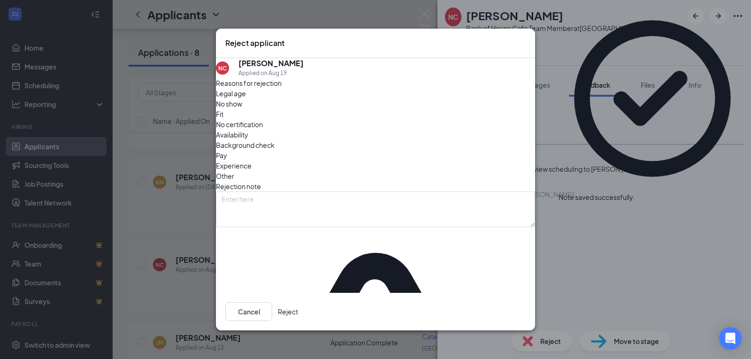
click at [298, 314] on button "Reject" at bounding box center [288, 311] width 20 height 19
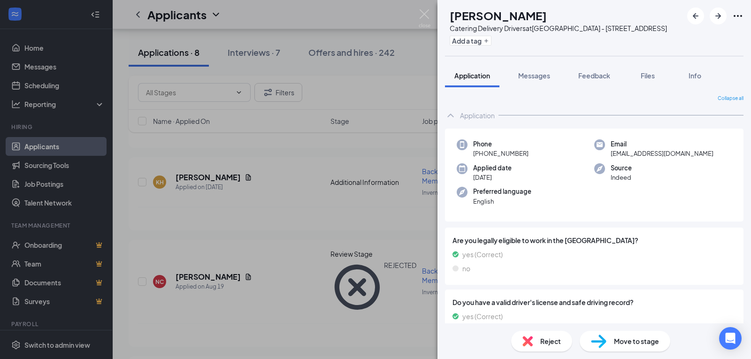
click at [428, 15] on img at bounding box center [425, 18] width 12 height 18
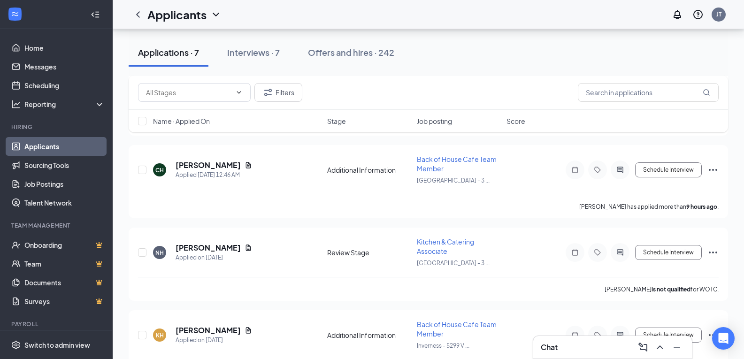
scroll to position [141, 0]
